Goal: Task Accomplishment & Management: Manage account settings

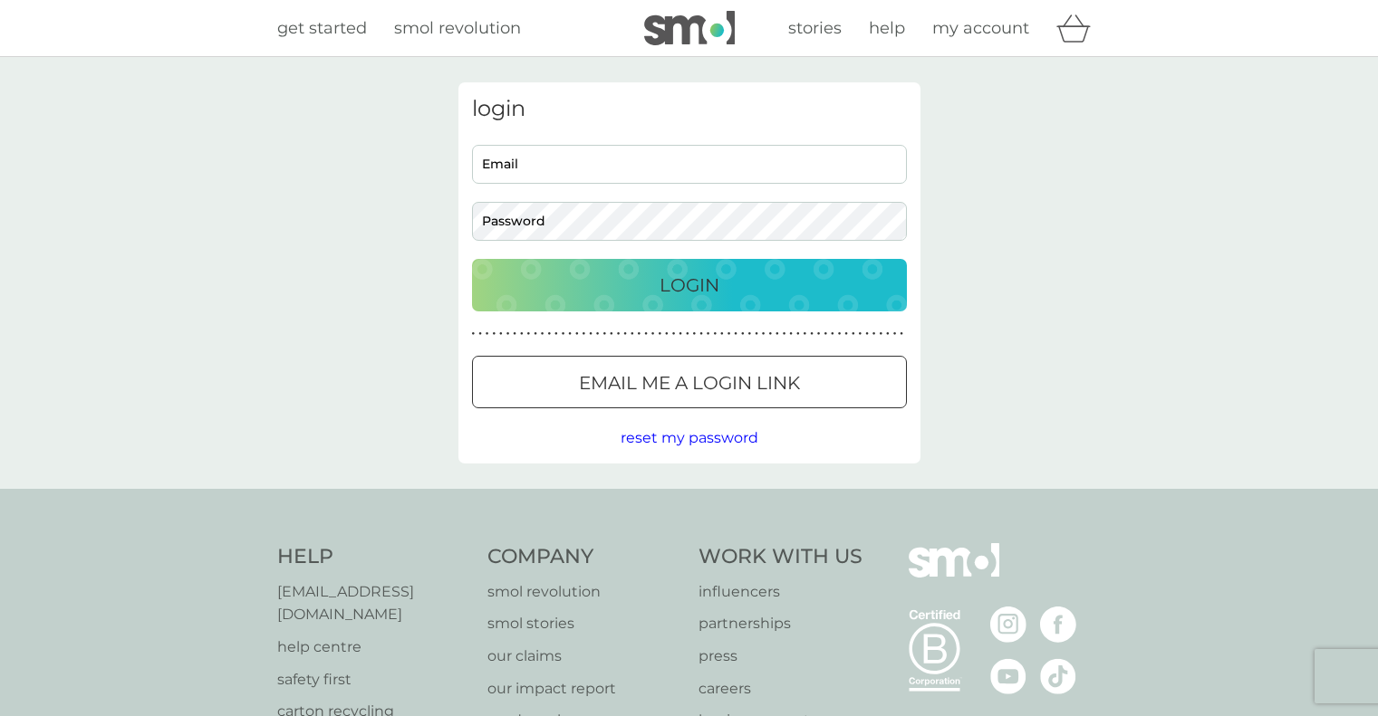
type input "[EMAIL_ADDRESS][DOMAIN_NAME]"
click at [677, 283] on p "Login" at bounding box center [689, 285] width 60 height 29
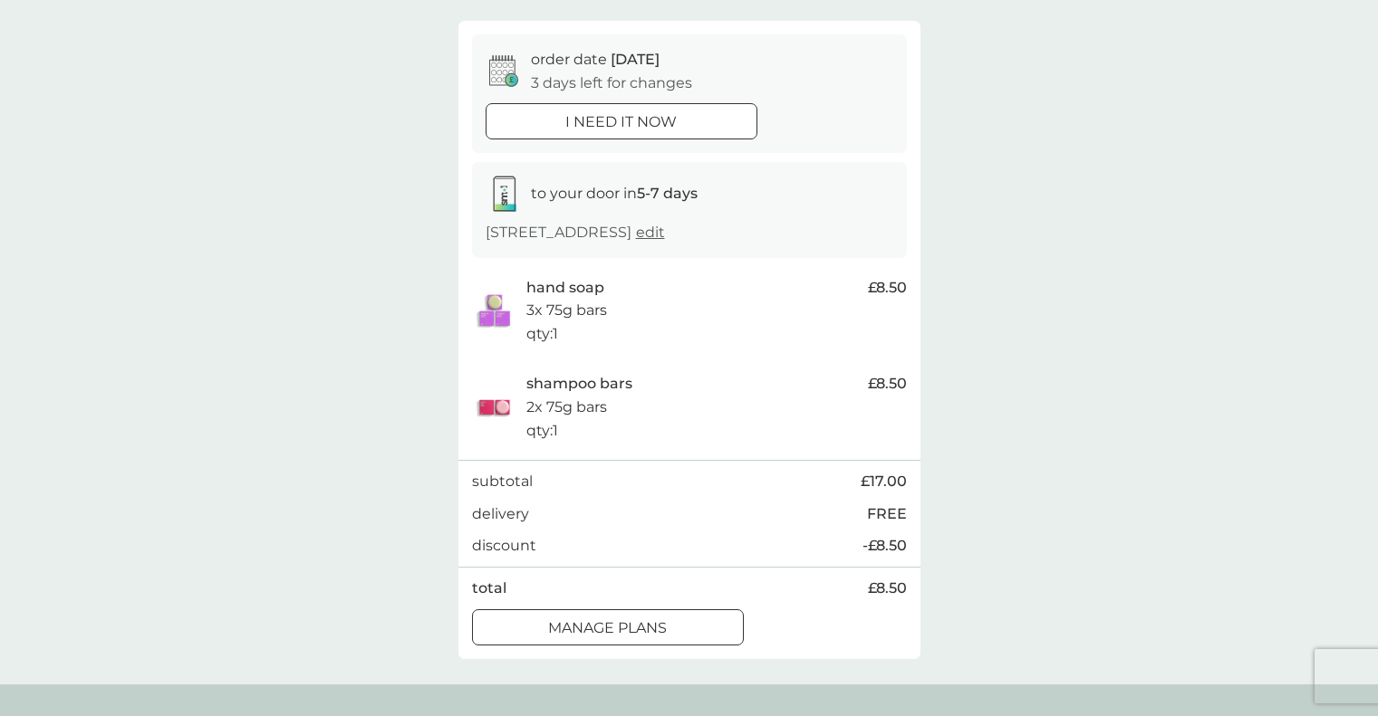
scroll to position [770, 0]
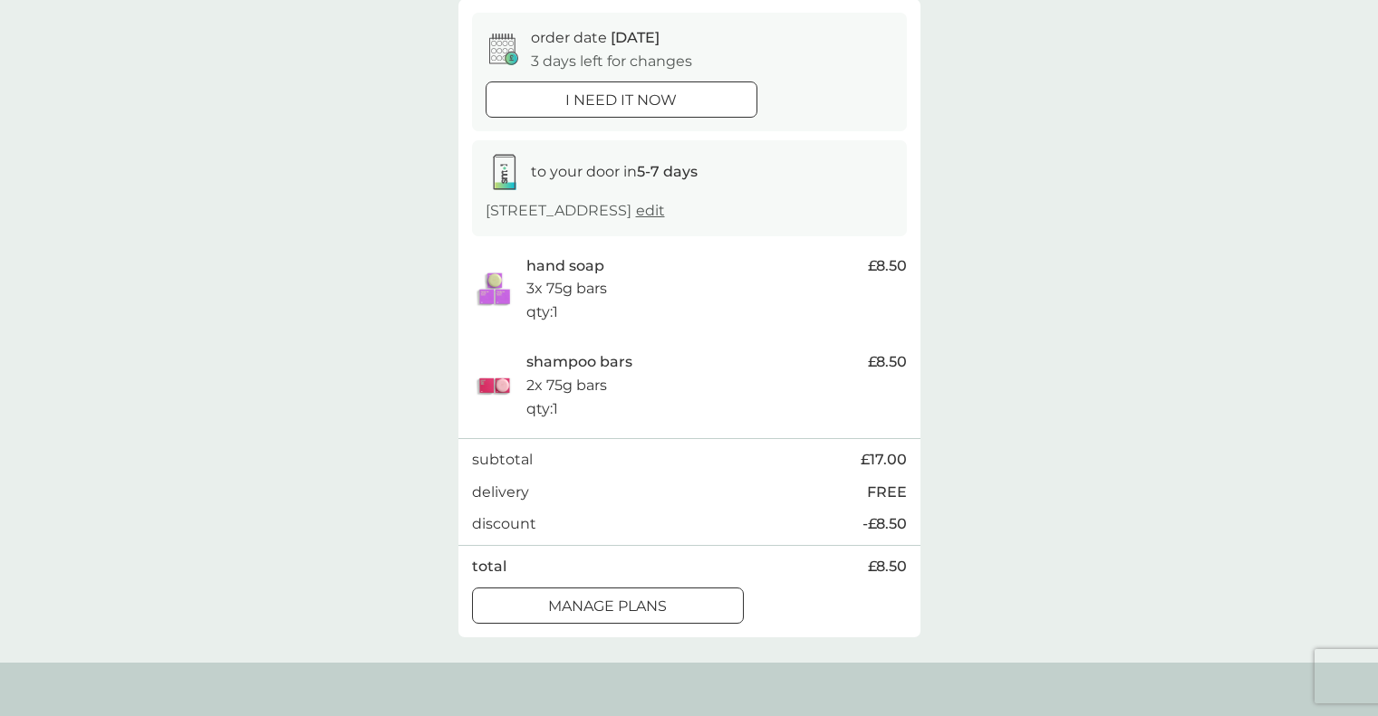
click at [636, 609] on div at bounding box center [607, 606] width 65 height 19
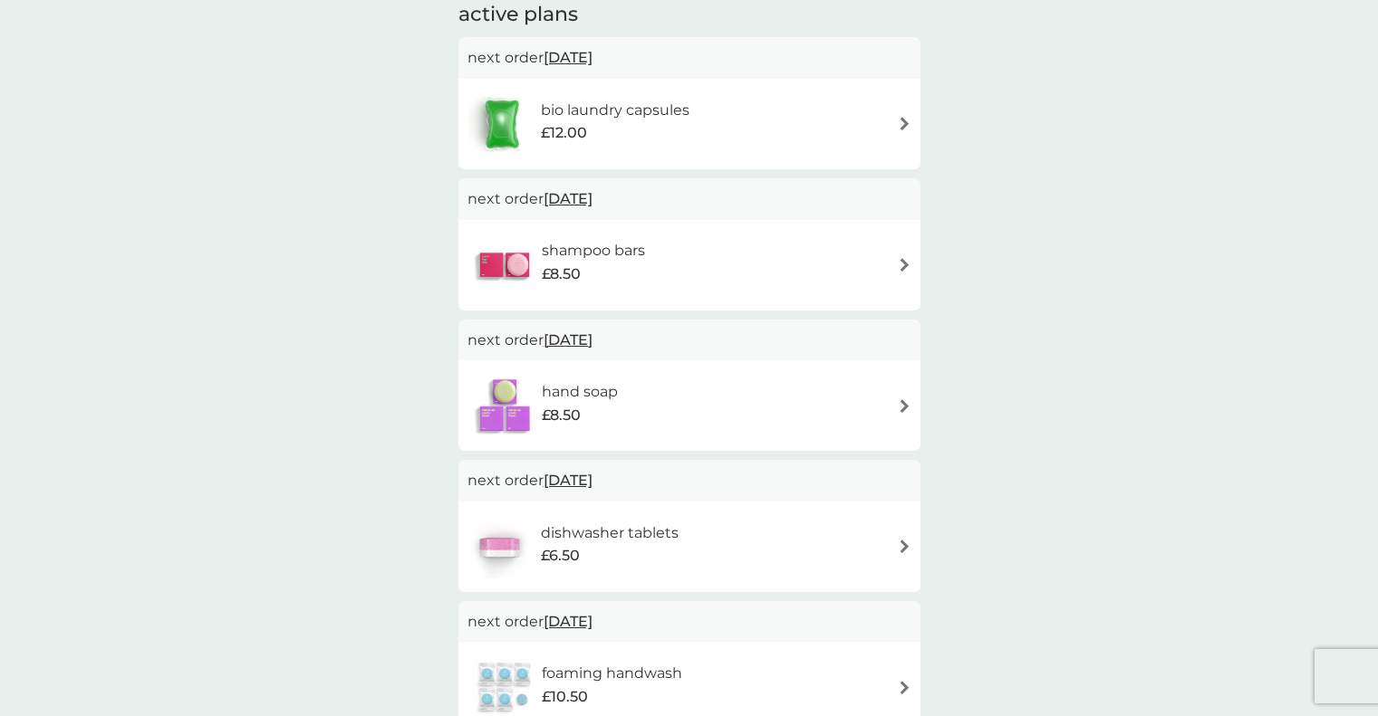
scroll to position [272, 0]
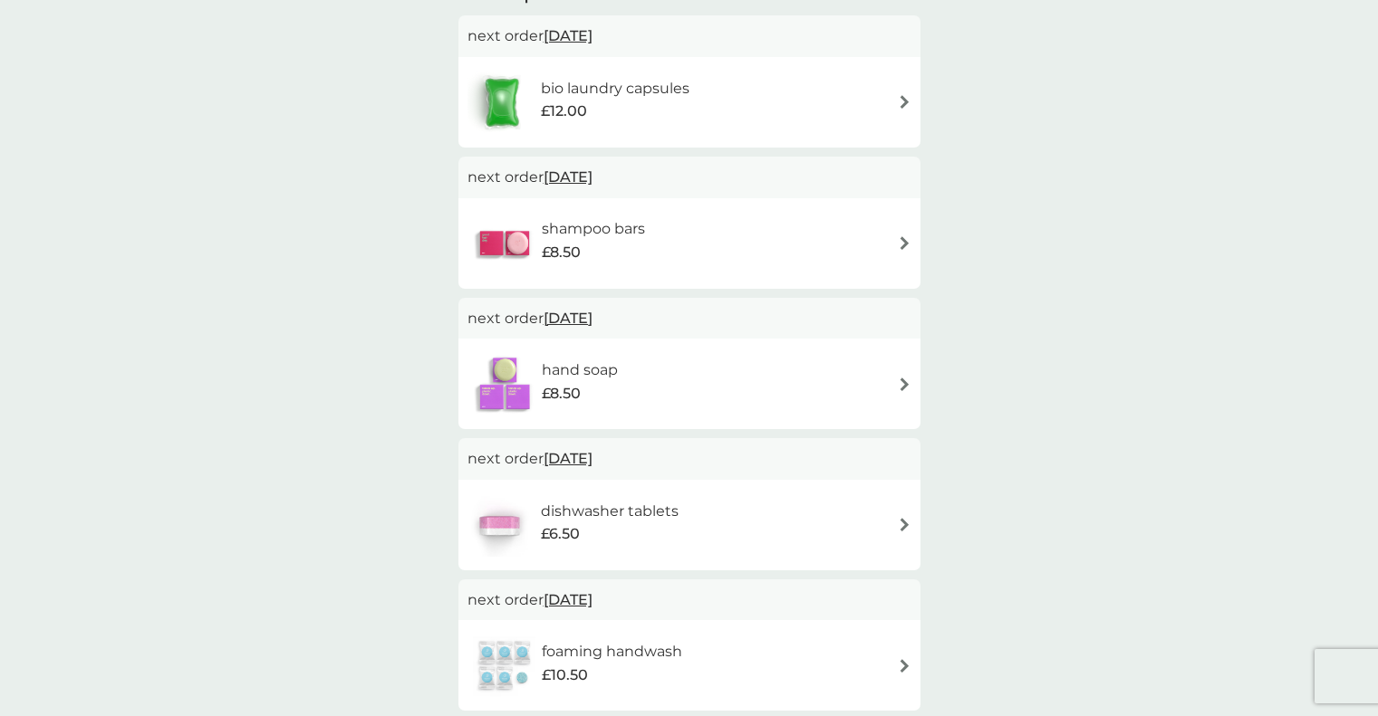
click at [592, 316] on span "12 Sep 2025" at bounding box center [567, 318] width 49 height 35
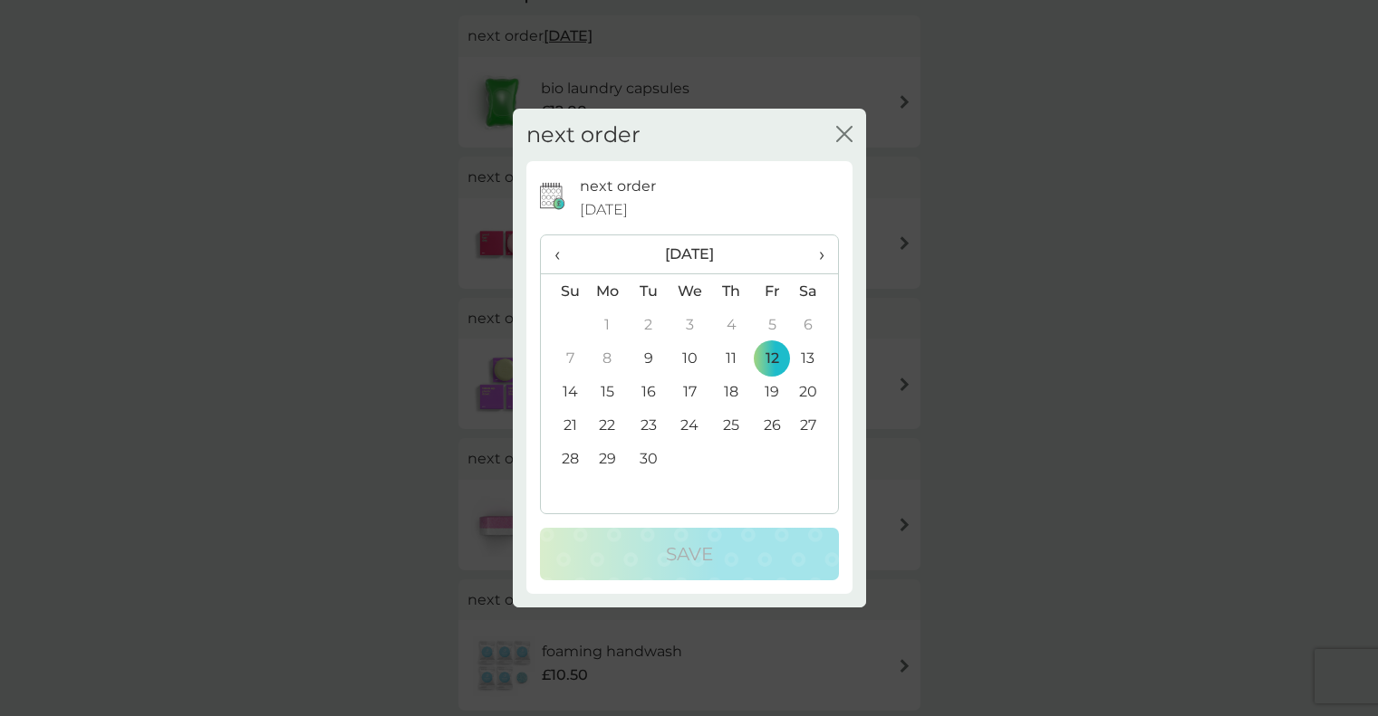
click at [818, 256] on span "›" at bounding box center [814, 254] width 18 height 38
click at [698, 389] on td "12" at bounding box center [689, 392] width 42 height 34
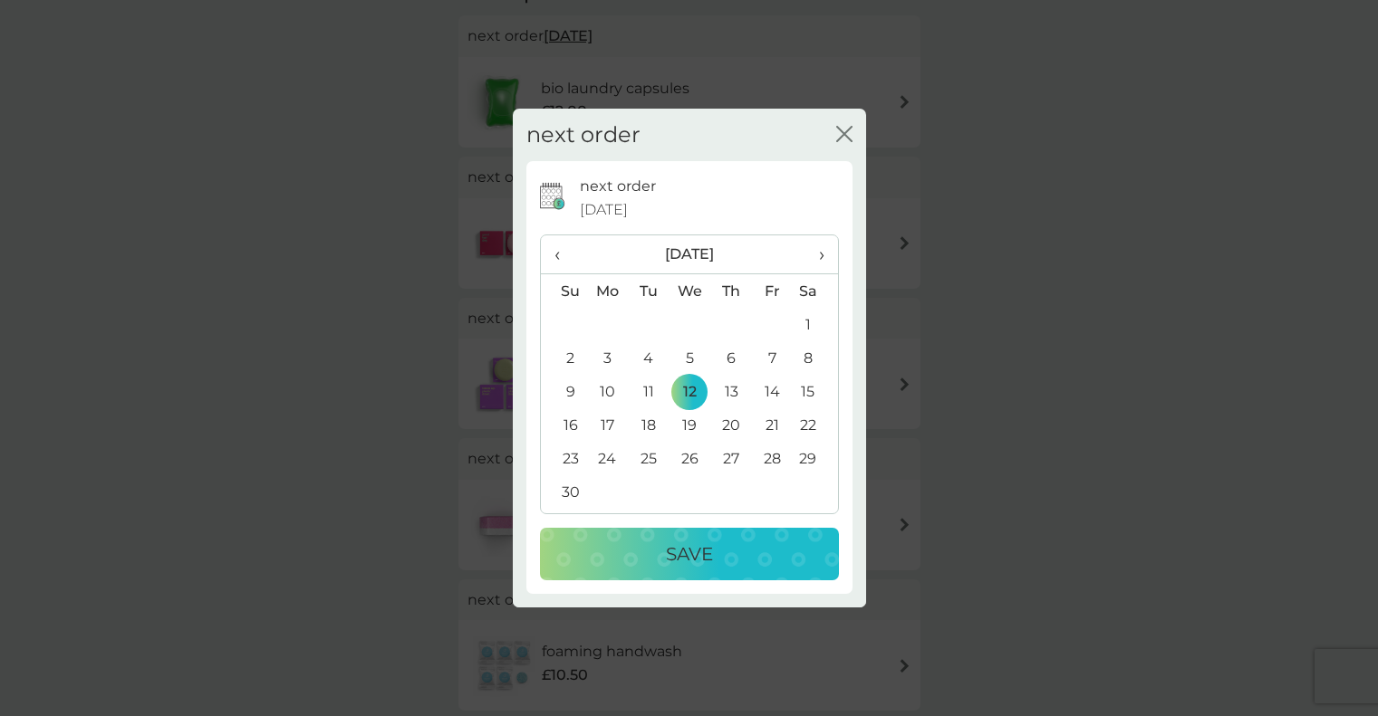
click at [676, 543] on p "Save" at bounding box center [689, 554] width 47 height 29
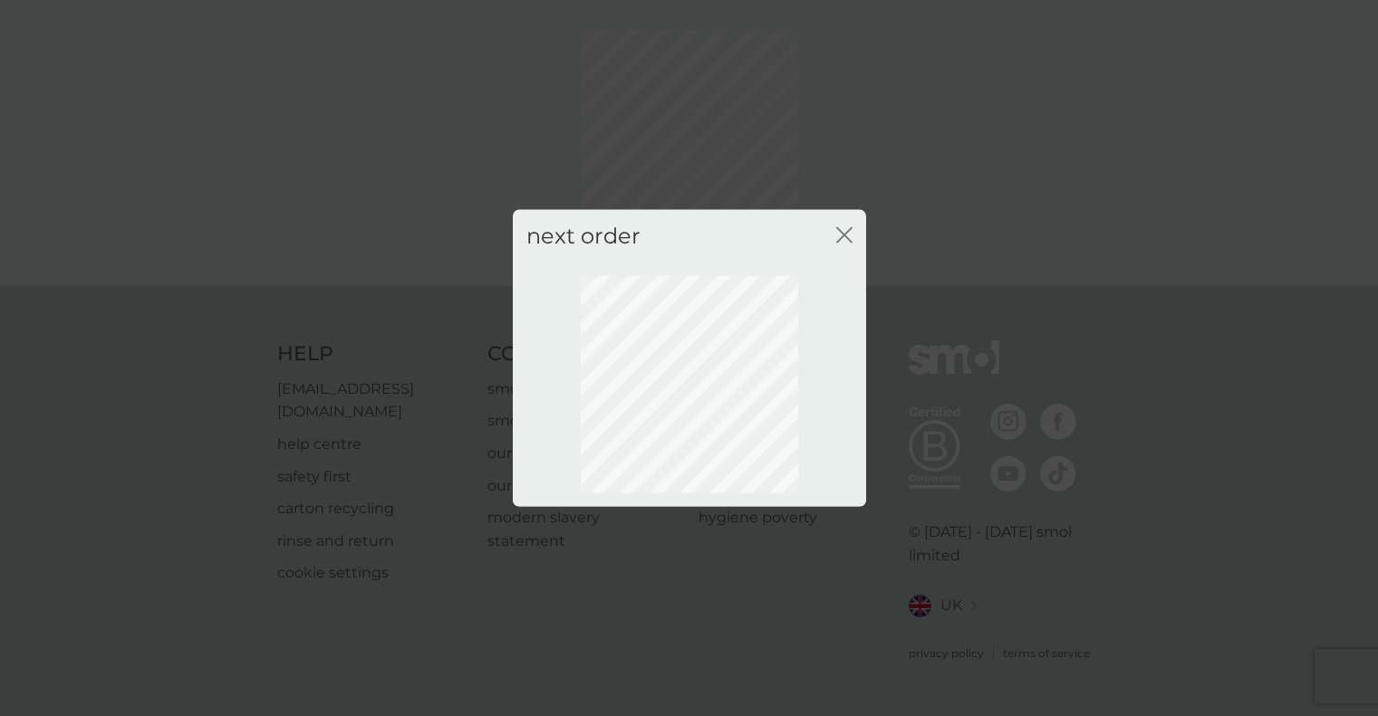
scroll to position [43, 0]
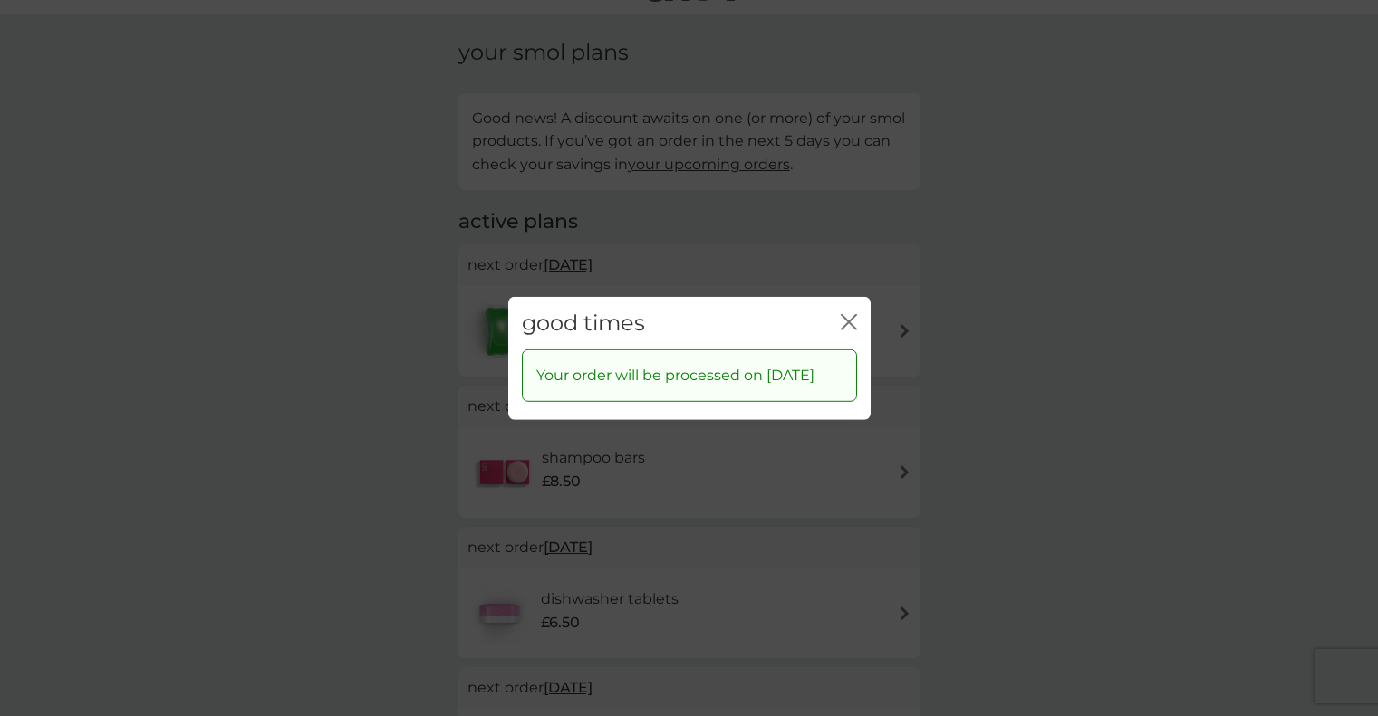
click at [852, 313] on icon "close" at bounding box center [849, 321] width 16 height 16
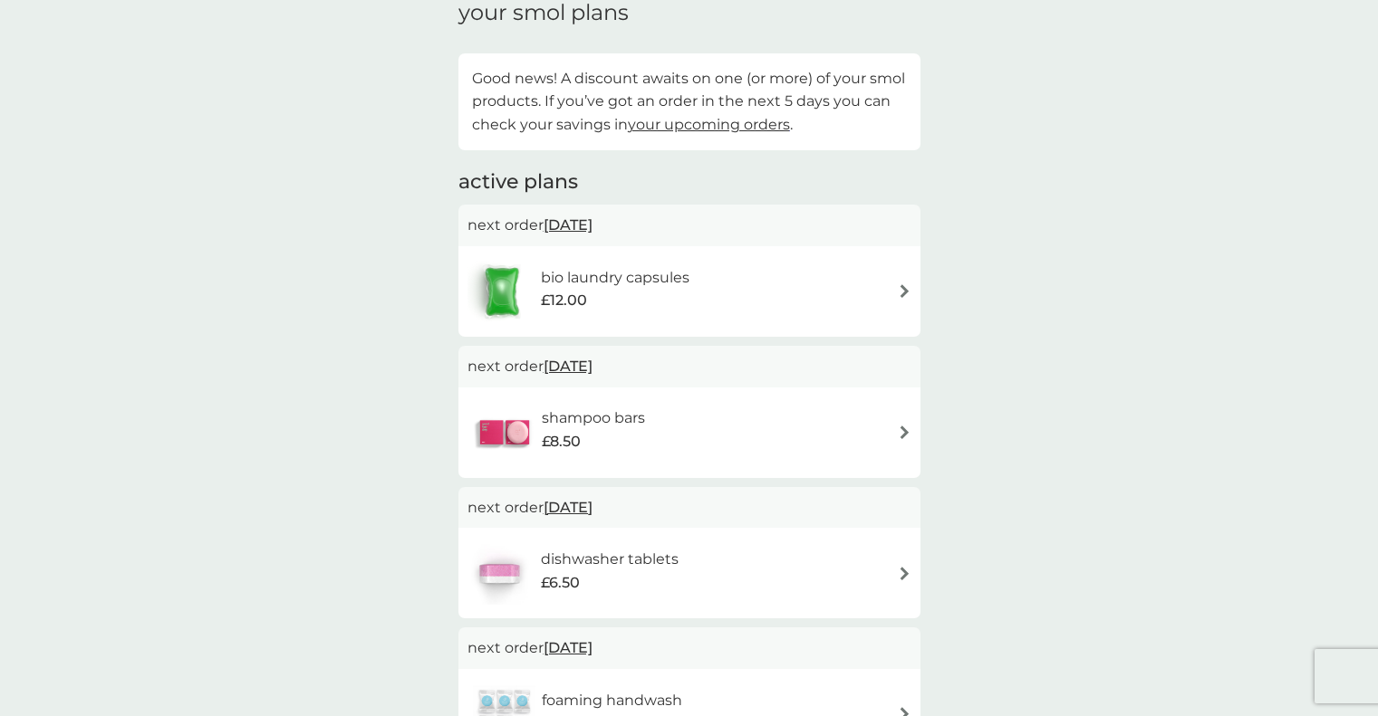
scroll to position [0, 0]
